Goal: Task Accomplishment & Management: Use online tool/utility

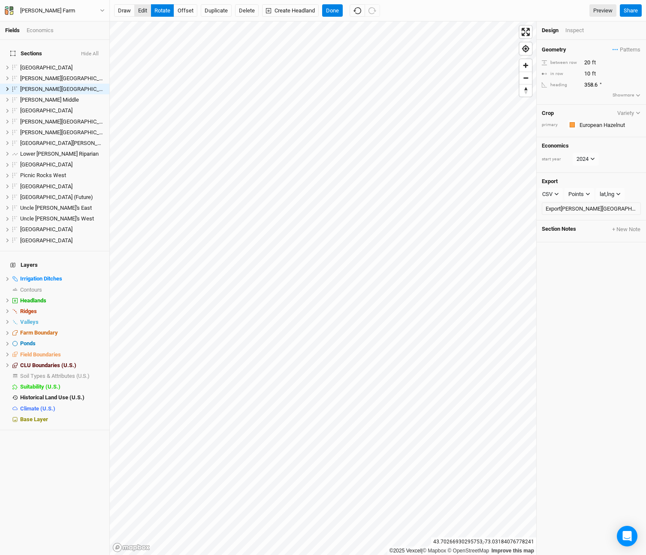
click at [143, 12] on button "edit" at bounding box center [142, 10] width 17 height 13
click at [163, 14] on button "rotate" at bounding box center [163, 10] width 24 height 13
type input "2.6"
click at [573, 33] on div "Design Inspect" at bounding box center [591, 30] width 109 height 18
drag, startPoint x: 568, startPoint y: 30, endPoint x: 570, endPoint y: 35, distance: 5.2
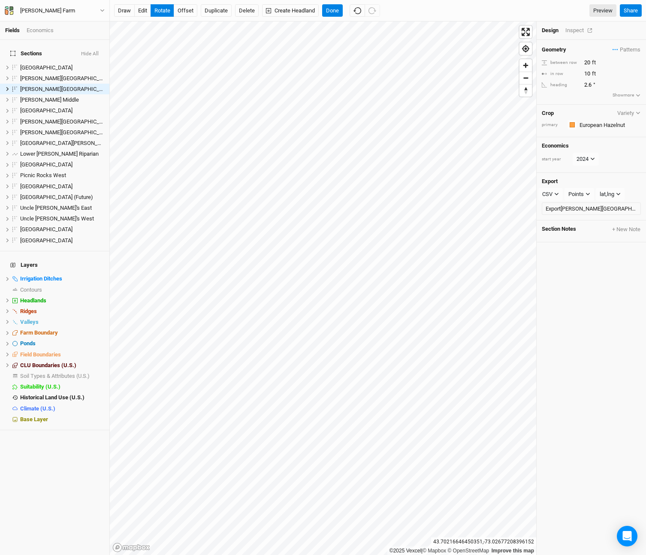
click at [568, 30] on div "Inspect" at bounding box center [580, 31] width 30 height 8
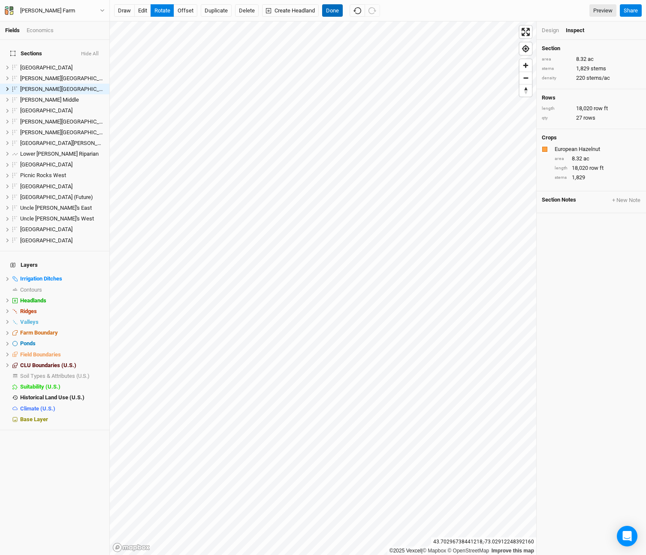
click at [332, 7] on button "Done" at bounding box center [332, 10] width 21 height 13
click at [338, 13] on button "Done" at bounding box center [332, 10] width 21 height 13
click at [245, 11] on button "Delete" at bounding box center [247, 10] width 24 height 13
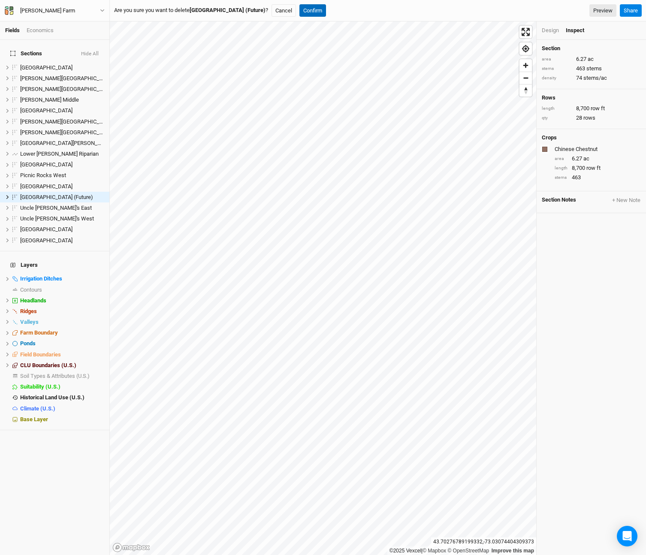
click at [305, 10] on button "Confirm" at bounding box center [312, 10] width 27 height 13
